Goal: Manage account settings

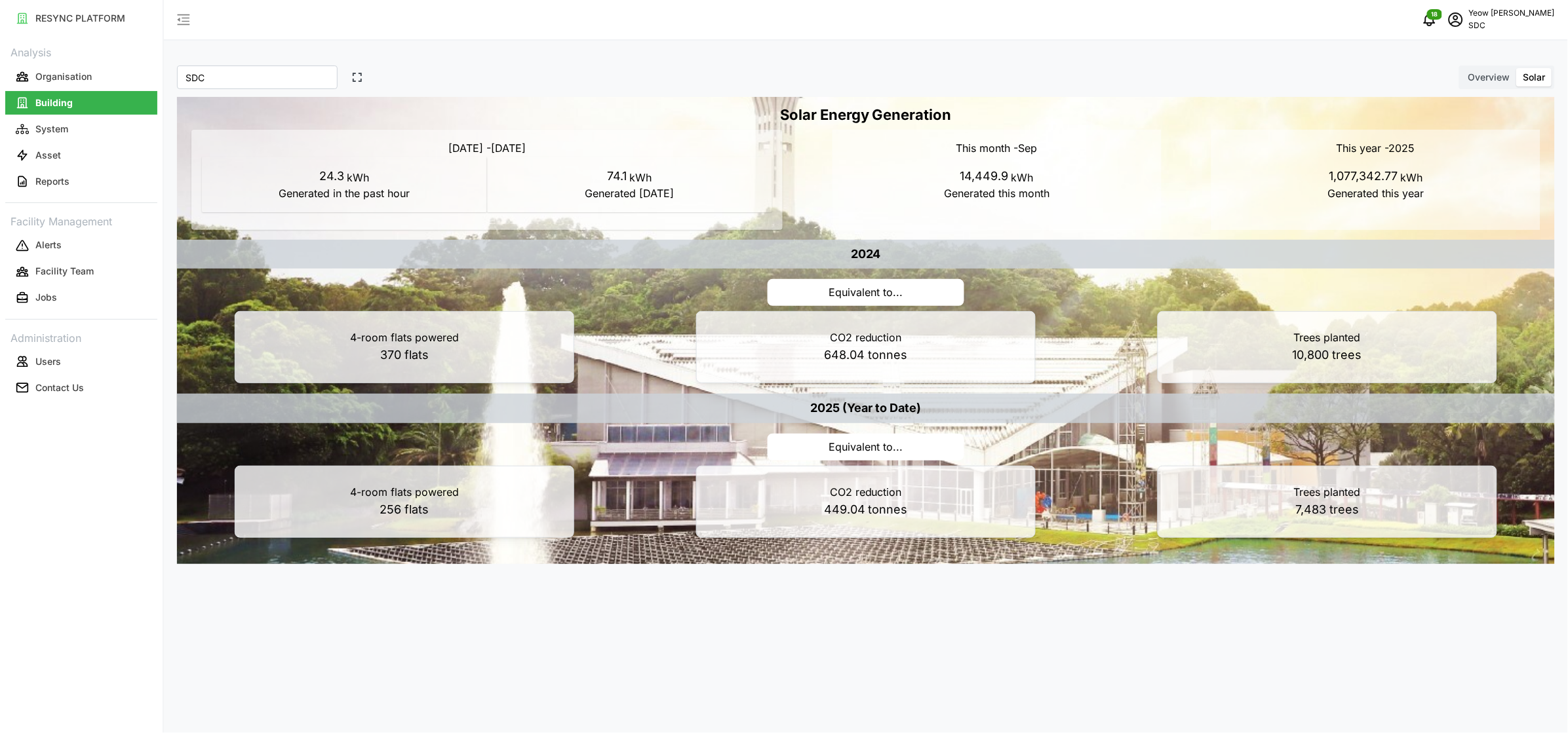
click at [1519, 16] on p "[PERSON_NAME]" at bounding box center [1512, 13] width 85 height 13
click at [1463, 17] on icon "schedule" at bounding box center [1456, 19] width 16 height 16
click at [1463, 20] on icon "schedule" at bounding box center [1456, 19] width 16 height 16
click at [1478, 75] on div "Settings" at bounding box center [1507, 75] width 93 height 14
click at [36, 367] on p "Users" at bounding box center [48, 362] width 26 height 13
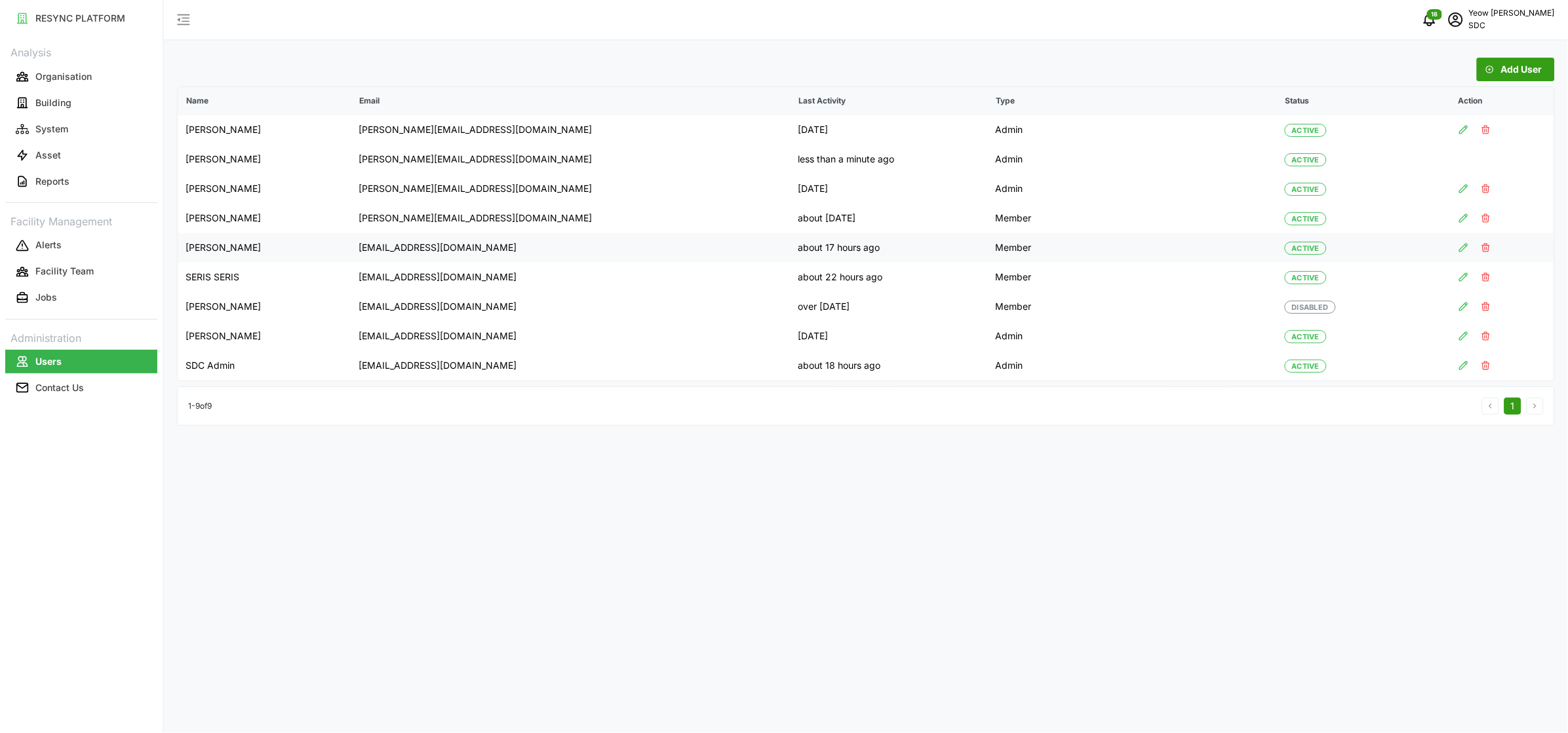
click at [1458, 253] on icon "button" at bounding box center [1463, 247] width 11 height 11
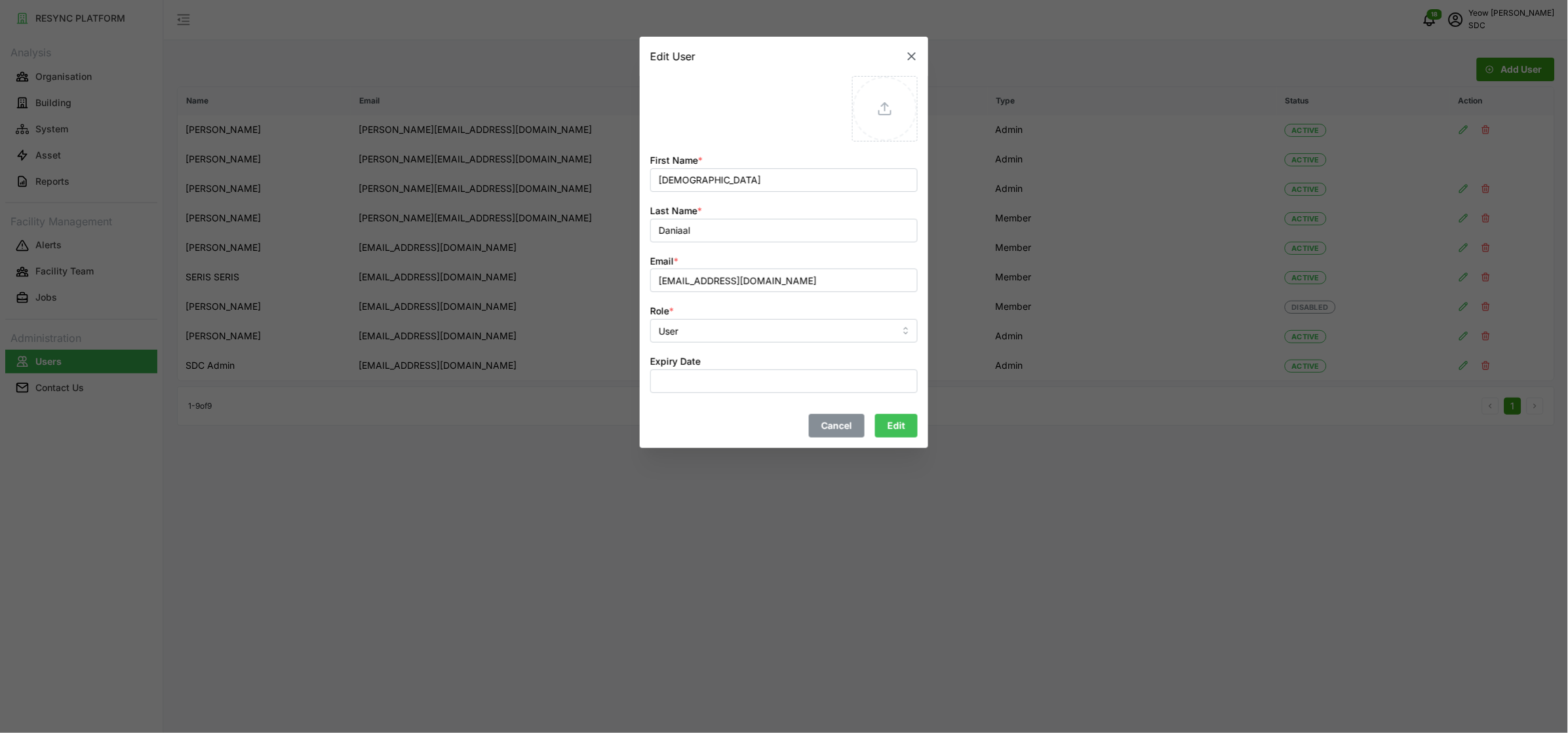
click at [836, 430] on span "Cancel" at bounding box center [836, 426] width 31 height 23
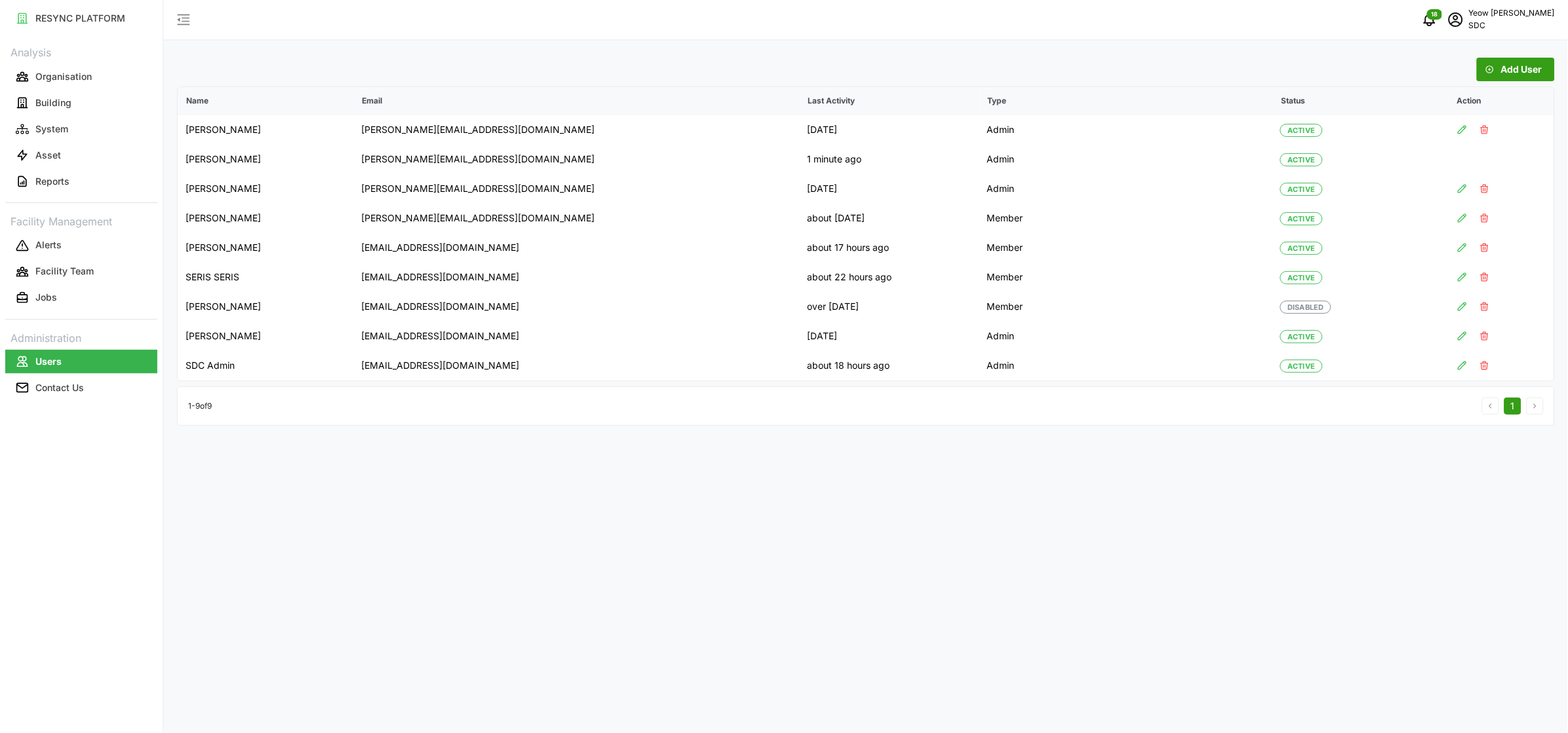
click at [605, 566] on div "Add User Name Email Last Activity Type Status Action [PERSON_NAME] [PERSON_NAME…" at bounding box center [866, 366] width 1404 height 733
click at [1007, 615] on div "Add User Name Email Last Activity Type Status Action [PERSON_NAME] [PERSON_NAME…" at bounding box center [866, 366] width 1404 height 733
